Goal: Browse casually

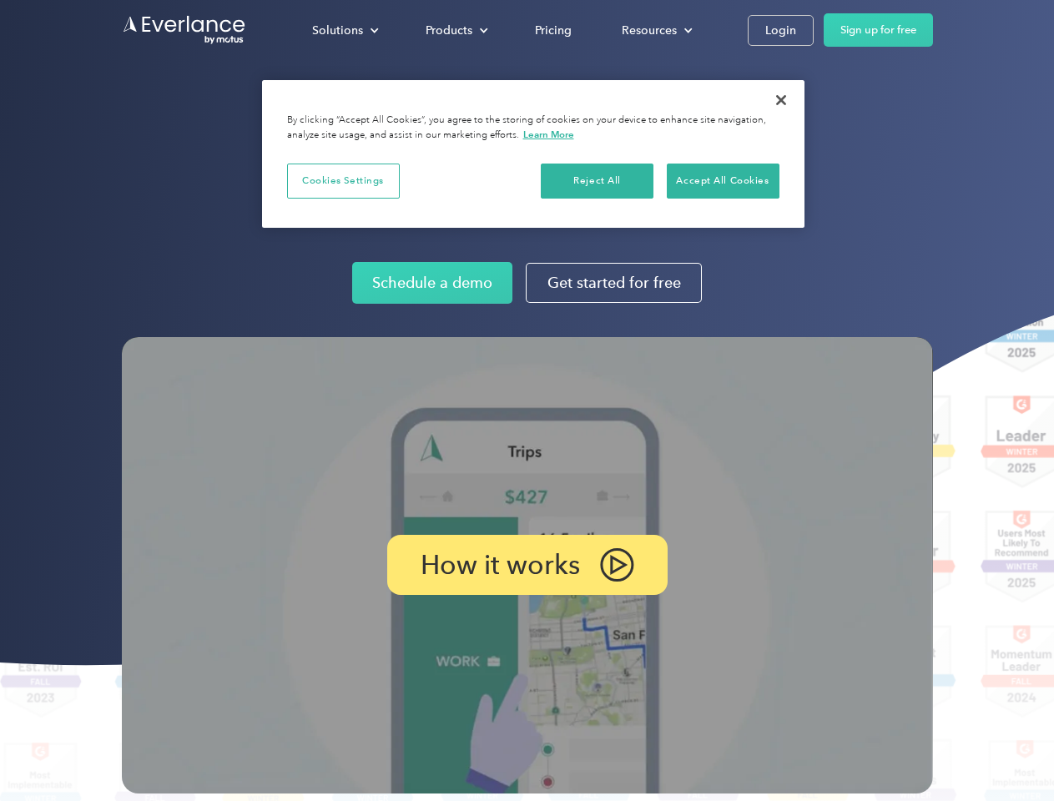
click at [527, 401] on img at bounding box center [527, 565] width 811 height 456
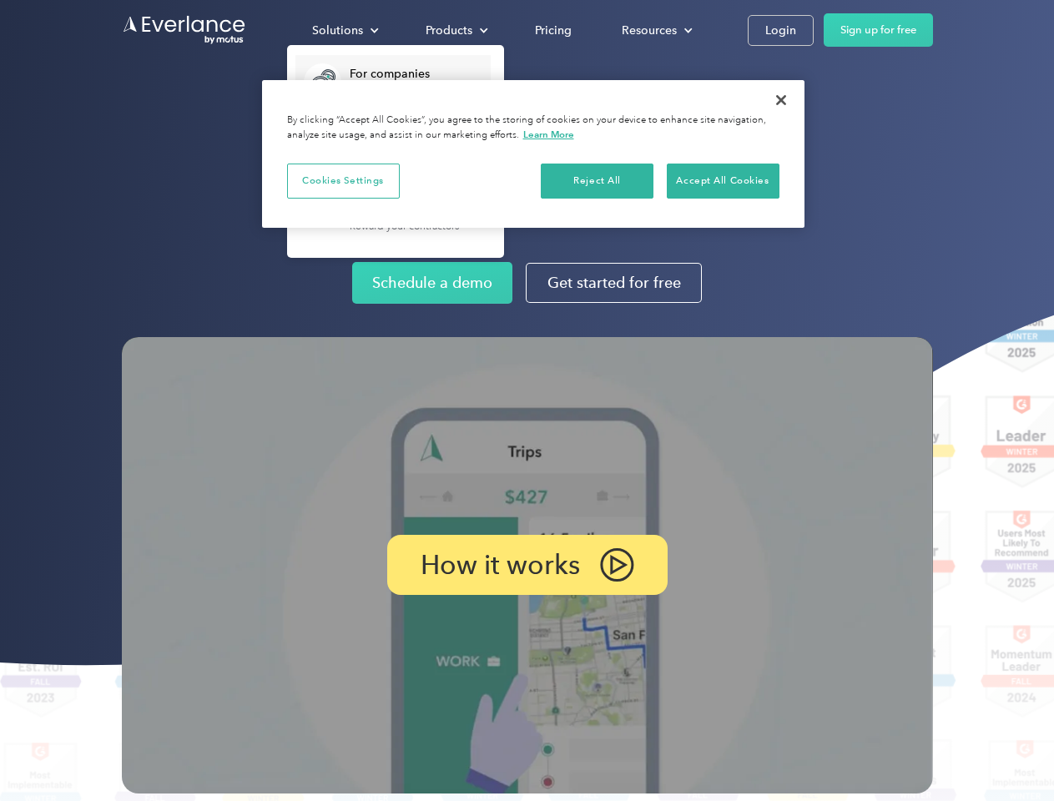
click at [345, 30] on div "Solutions" at bounding box center [337, 30] width 51 height 21
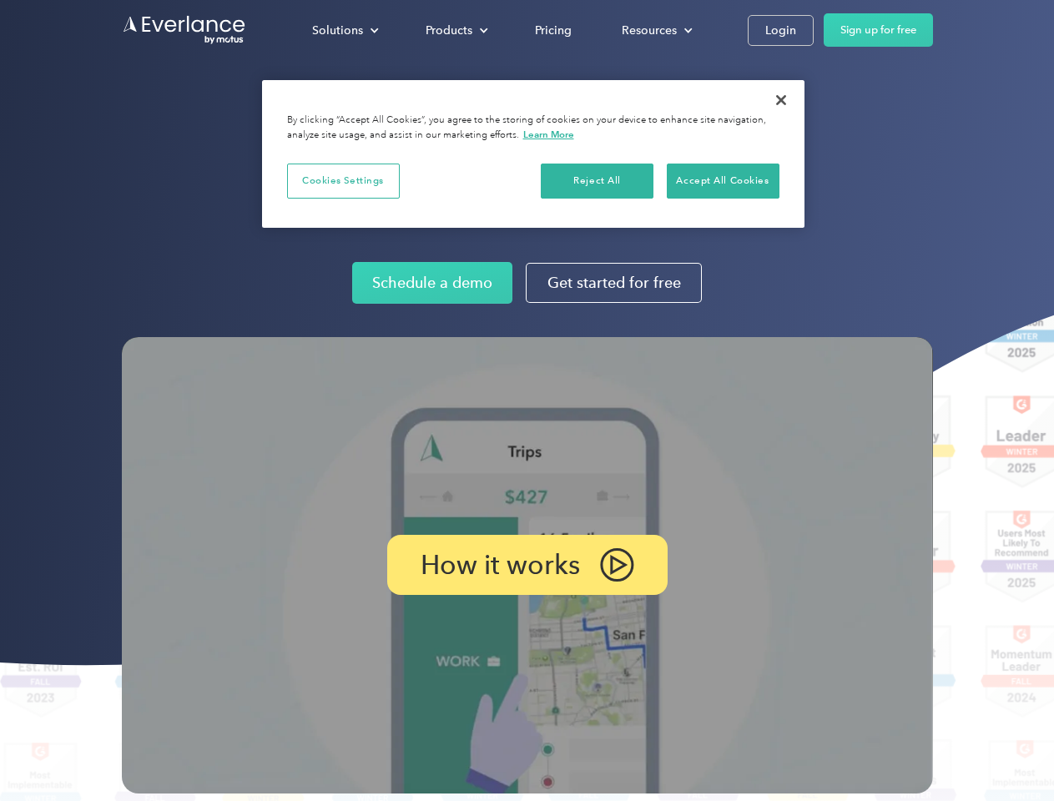
click at [455, 30] on div "Products" at bounding box center [449, 30] width 47 height 21
click at [655, 30] on div "Resources" at bounding box center [649, 30] width 55 height 21
click at [527, 565] on p "How it works" at bounding box center [500, 565] width 159 height 20
click at [343, 180] on button "Cookies Settings" at bounding box center [343, 181] width 113 height 35
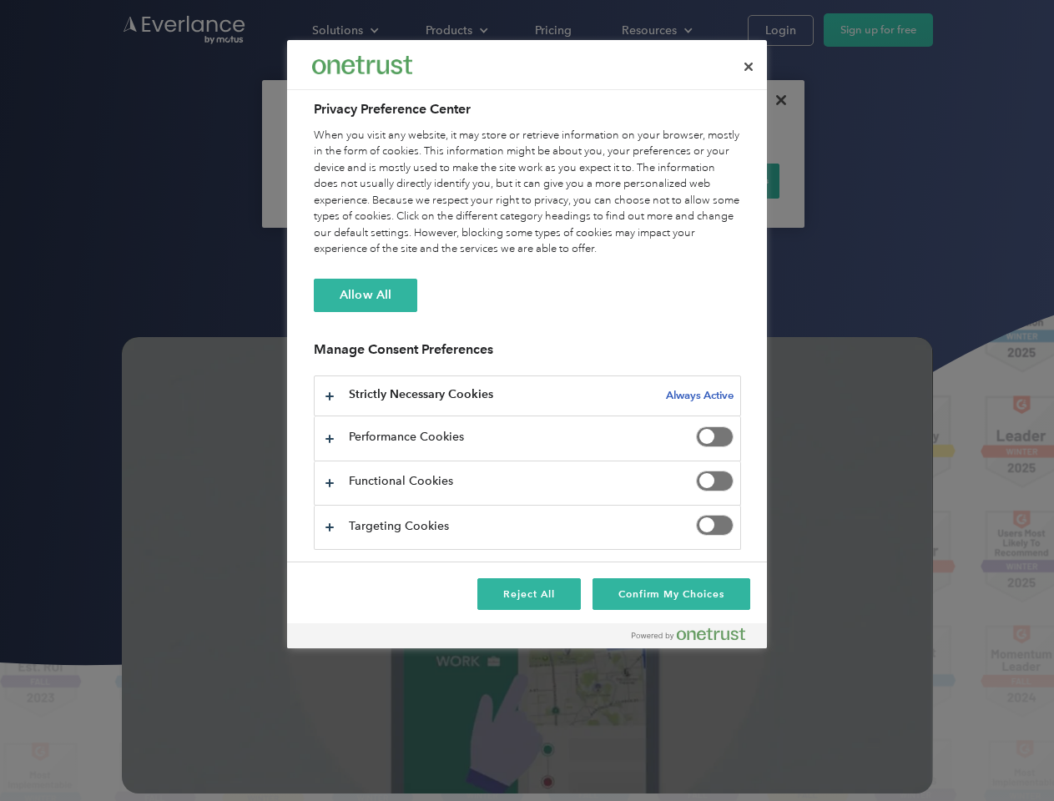
click at [597, 180] on div "When you visit any website, it may store or retrieve information on your browse…" at bounding box center [527, 193] width 427 height 130
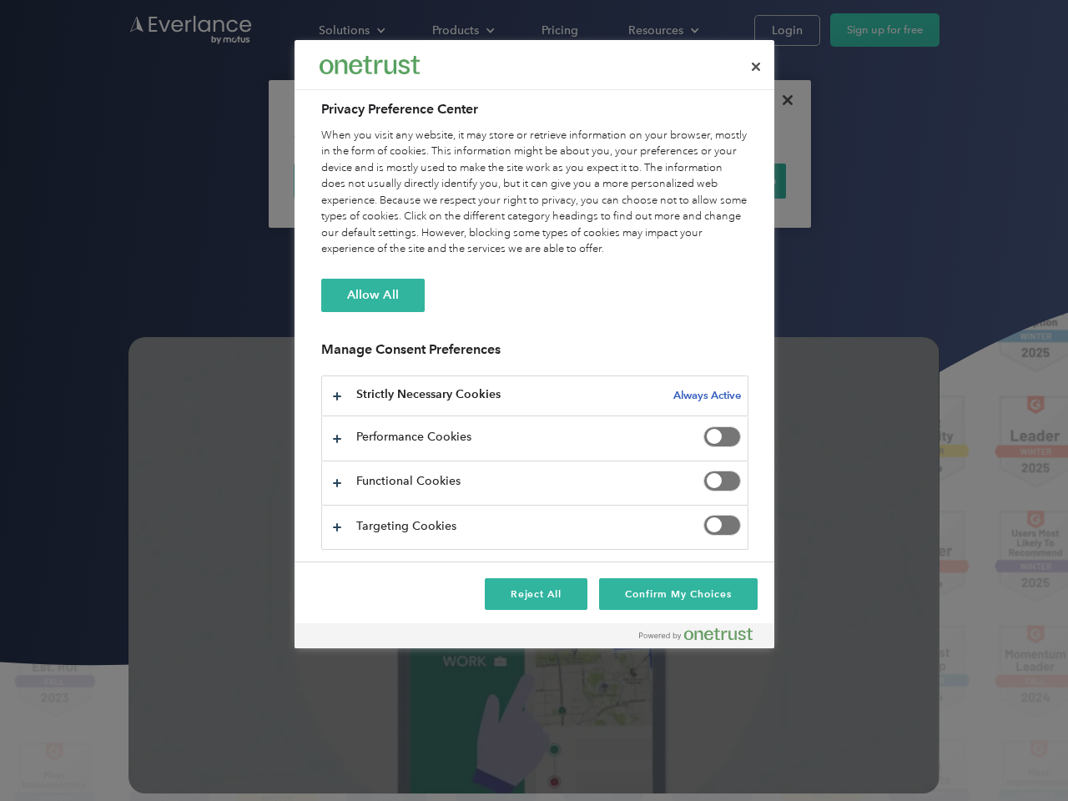
click at [723, 180] on div "When you visit any website, it may store or retrieve information on your browse…" at bounding box center [534, 193] width 427 height 130
click at [781, 100] on div at bounding box center [534, 400] width 1068 height 801
